Goal: Task Accomplishment & Management: Use online tool/utility

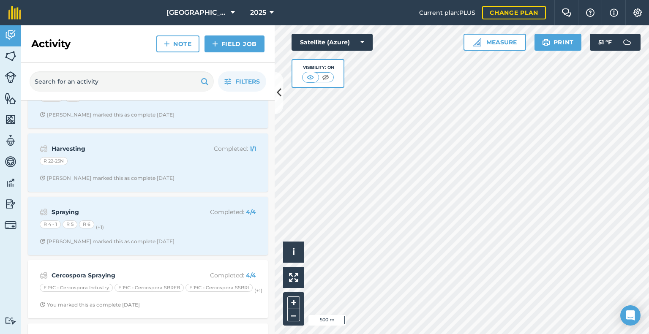
scroll to position [542, 0]
click at [222, 37] on link "Field Job" at bounding box center [235, 44] width 60 height 17
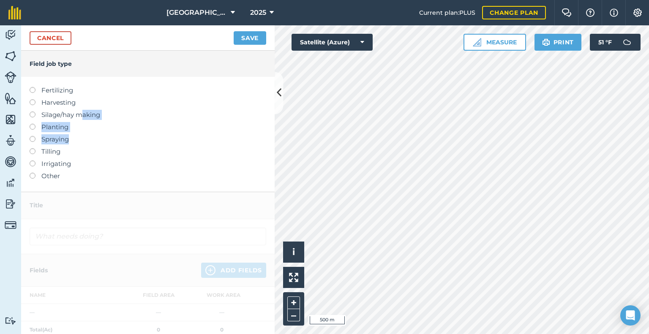
drag, startPoint x: 82, startPoint y: 120, endPoint x: 77, endPoint y: 131, distance: 12.9
click at [77, 131] on ul "Fertilizing Harvesting Silage/hay making Planting Spraying Tilling Irrigating O…" at bounding box center [148, 133] width 237 height 96
click at [36, 175] on label "Other" at bounding box center [148, 176] width 237 height 10
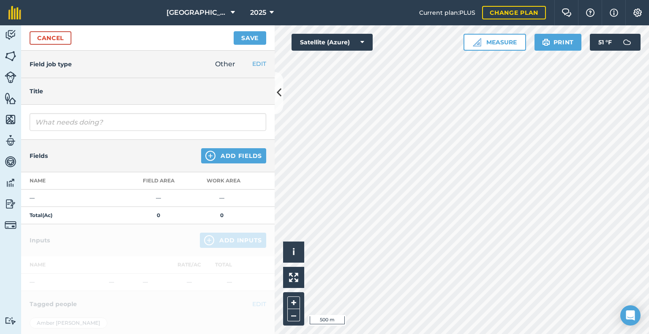
click at [62, 131] on div at bounding box center [148, 122] width 254 height 35
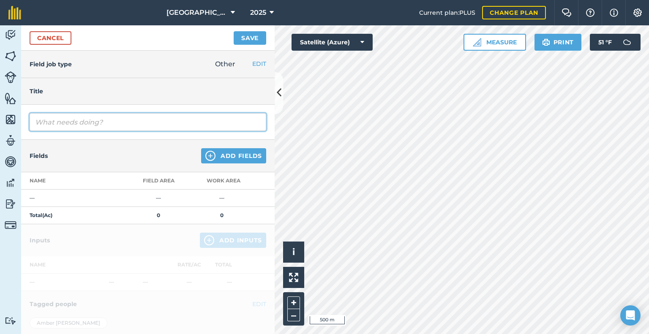
click at [56, 118] on input "text" at bounding box center [148, 122] width 237 height 18
type input "Shredding Cover Crops"
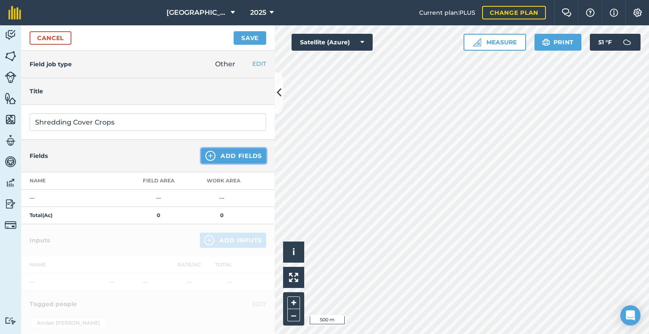
click at [219, 154] on button "Add Fields" at bounding box center [233, 155] width 65 height 15
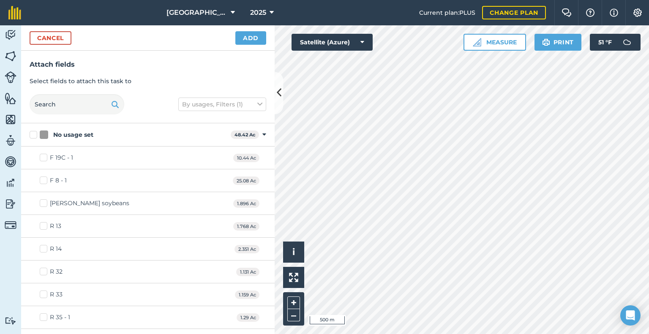
checkbox input "true"
click at [245, 35] on button "Add" at bounding box center [250, 38] width 31 height 14
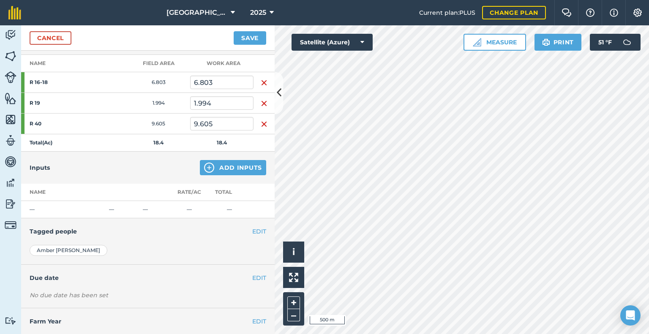
scroll to position [118, 0]
click at [249, 39] on button "Save" at bounding box center [250, 38] width 33 height 14
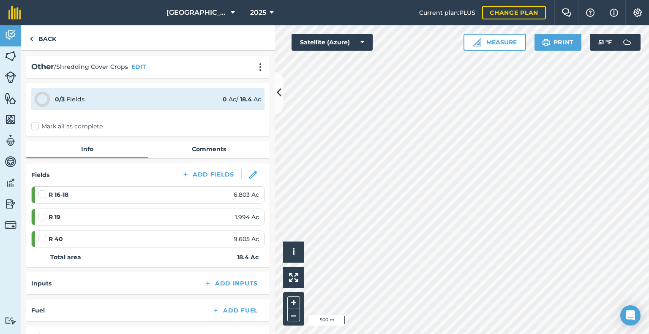
click at [38, 125] on label "Mark all as complete" at bounding box center [66, 126] width 71 height 9
click at [37, 125] on input "Mark all as complete" at bounding box center [33, 124] width 5 height 5
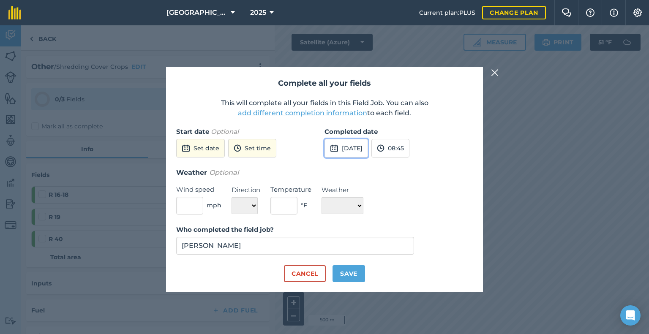
click at [366, 140] on button "[DATE]" at bounding box center [347, 148] width 44 height 19
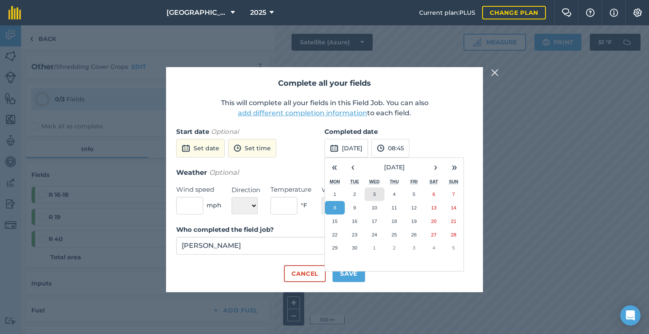
click at [370, 197] on button "3" at bounding box center [375, 195] width 20 height 14
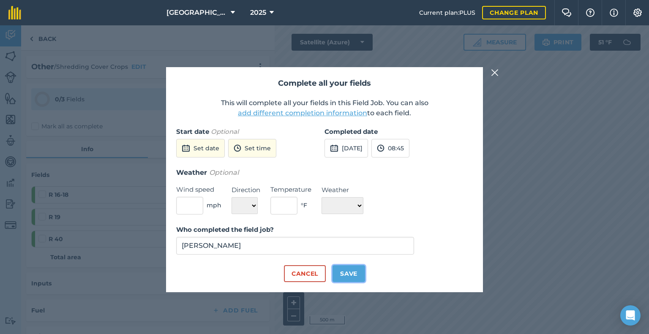
click at [343, 278] on button "Save" at bounding box center [349, 273] width 33 height 17
checkbox input "true"
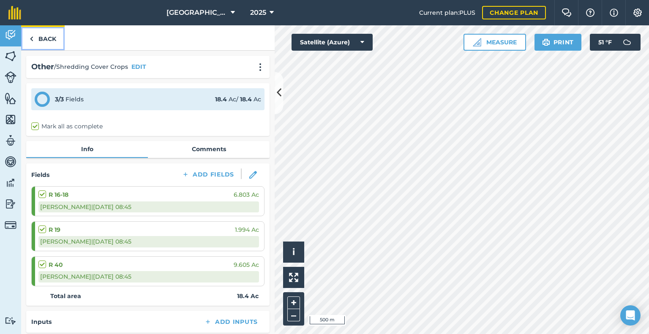
click at [38, 36] on link "Back" at bounding box center [43, 37] width 44 height 25
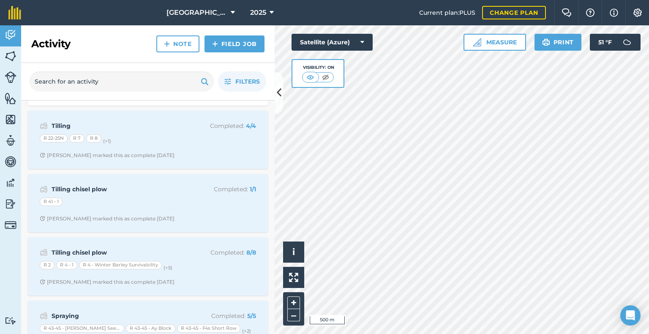
scroll to position [186, 0]
